Goal: Information Seeking & Learning: Find specific fact

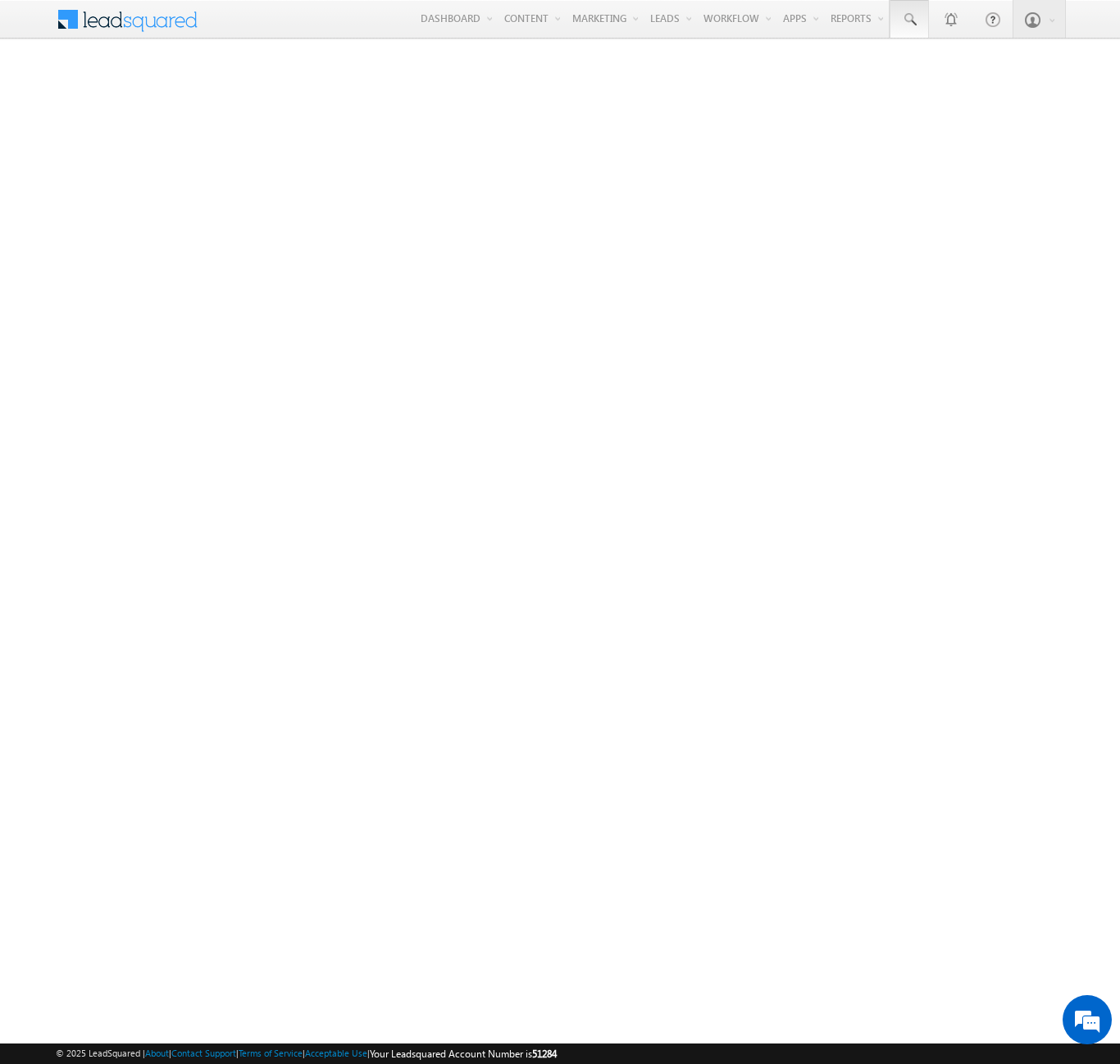
click at [908, 19] on span at bounding box center [909, 19] width 17 height 17
type input "8972931703"
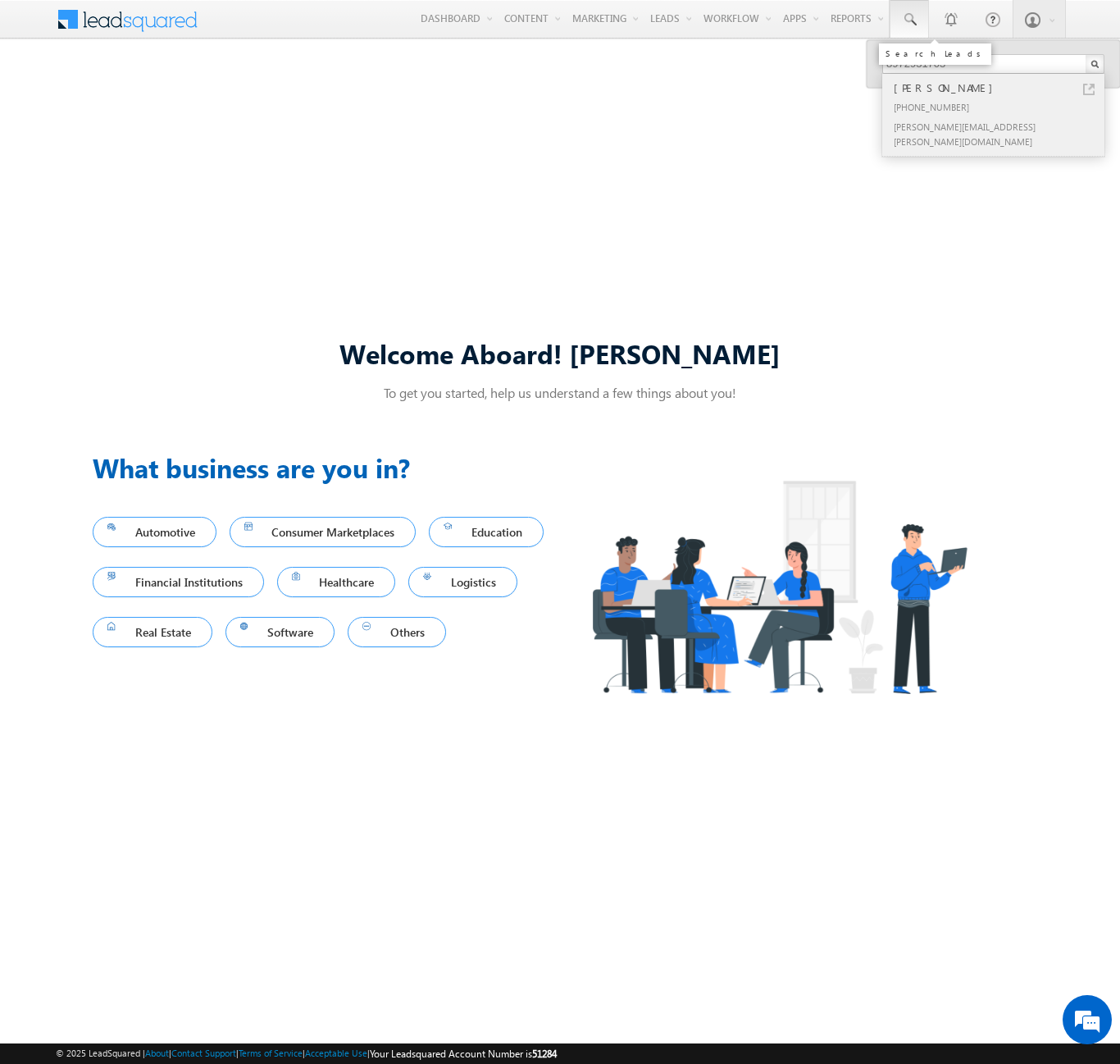
click at [1000, 88] on div "[PERSON_NAME]" at bounding box center [1000, 88] width 220 height 18
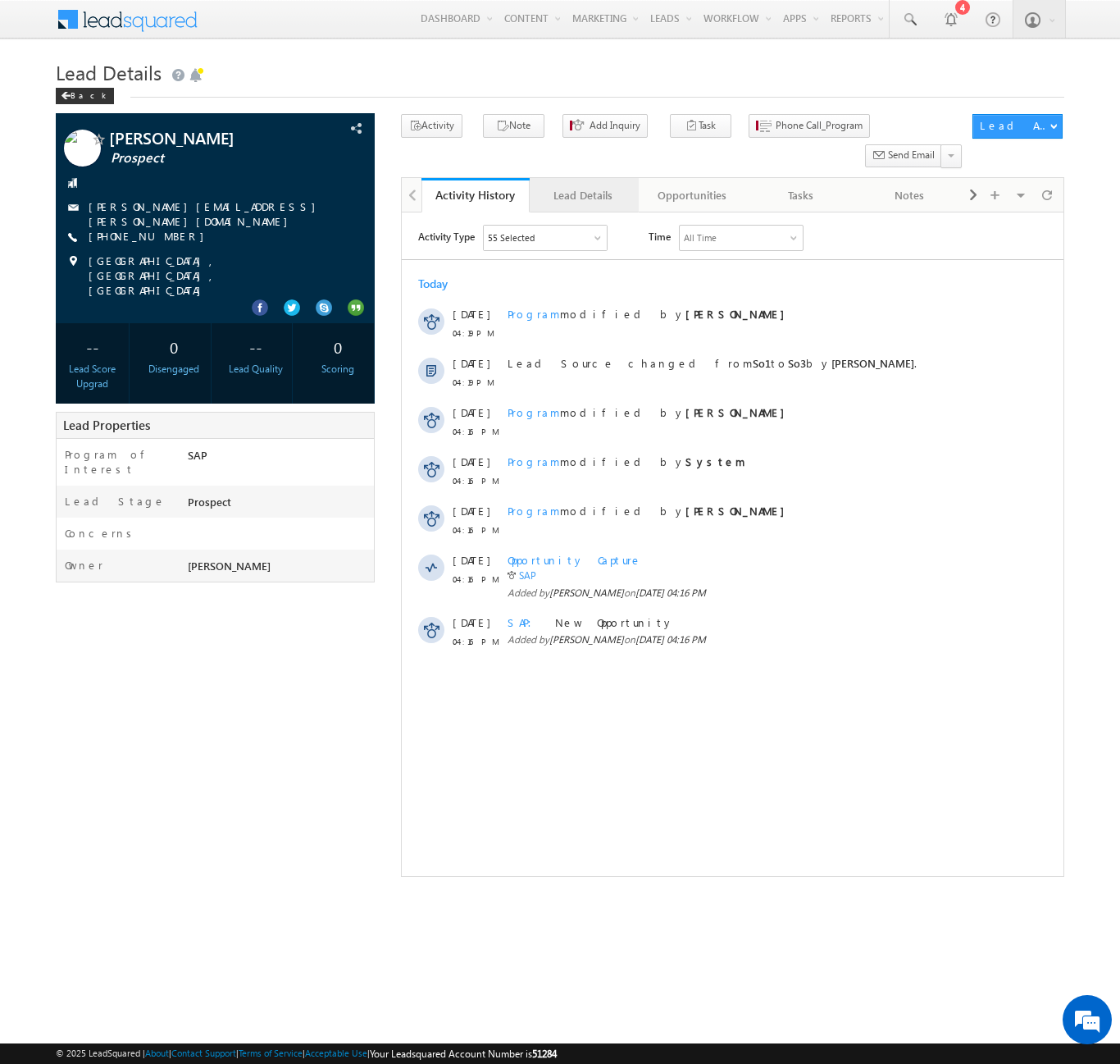
click at [583, 186] on div "Lead Details" at bounding box center [582, 195] width 81 height 19
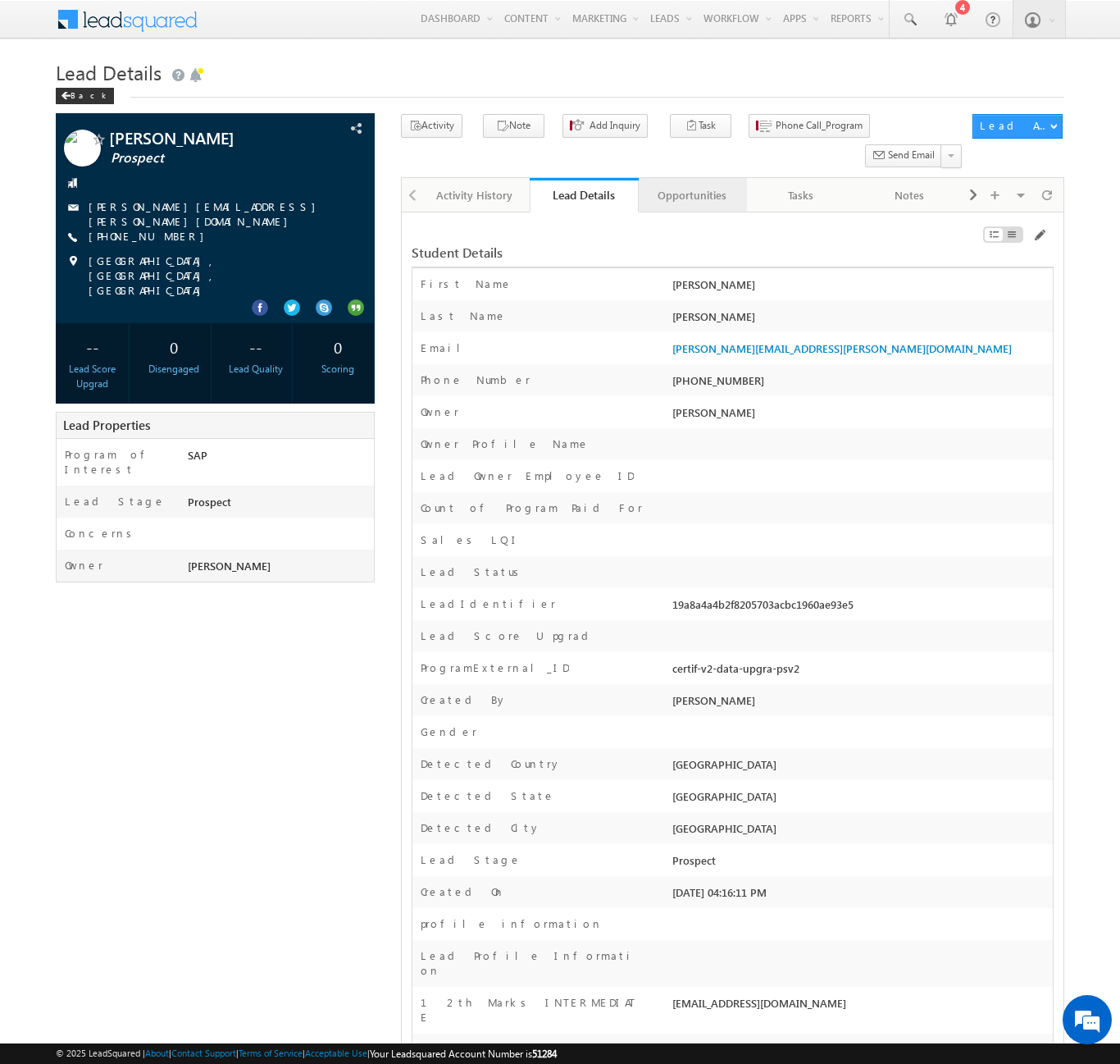
click at [691, 186] on div "Opportunities" at bounding box center [691, 195] width 81 height 19
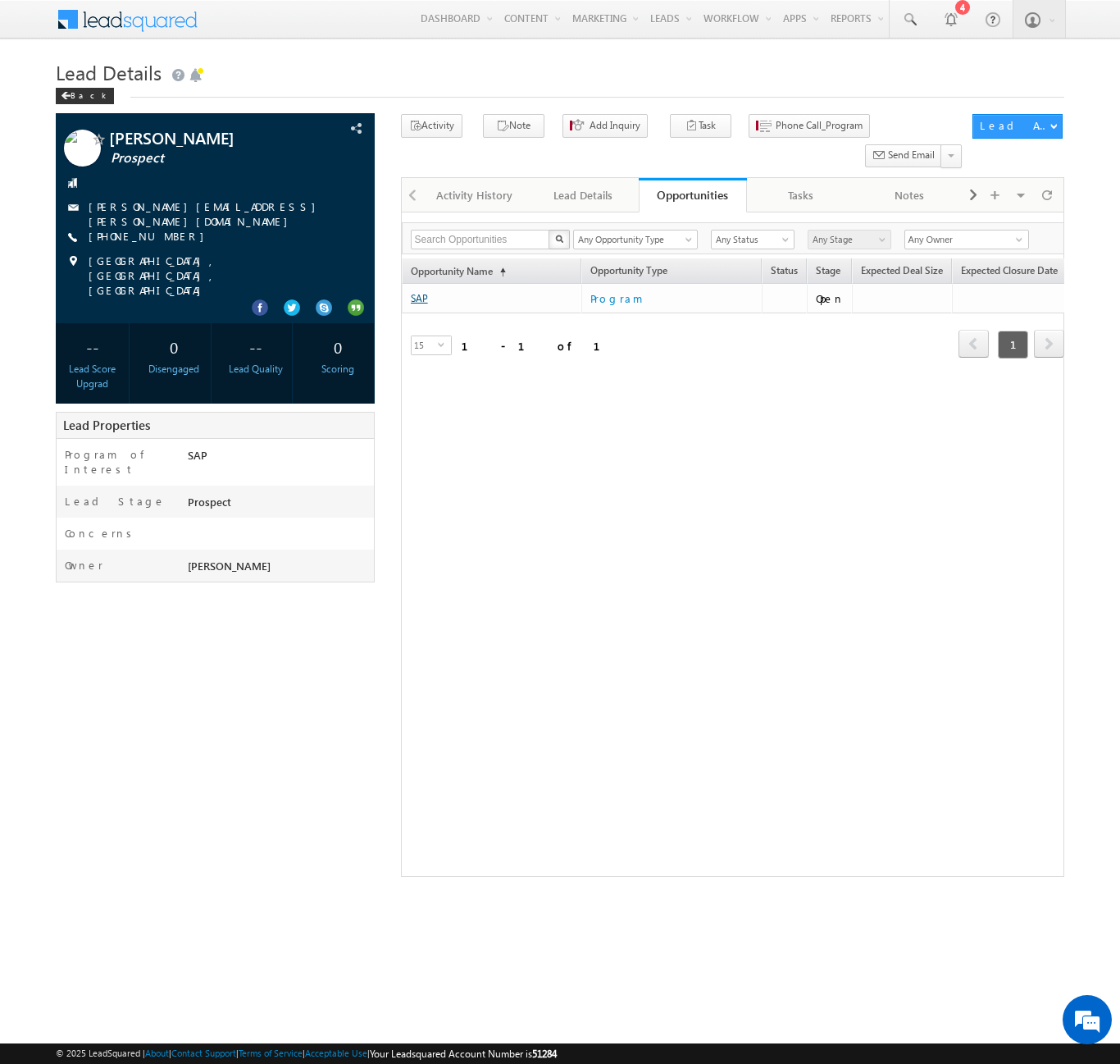
click at [419, 292] on link "SAP" at bounding box center [419, 298] width 18 height 13
